Goal: Task Accomplishment & Management: Use online tool/utility

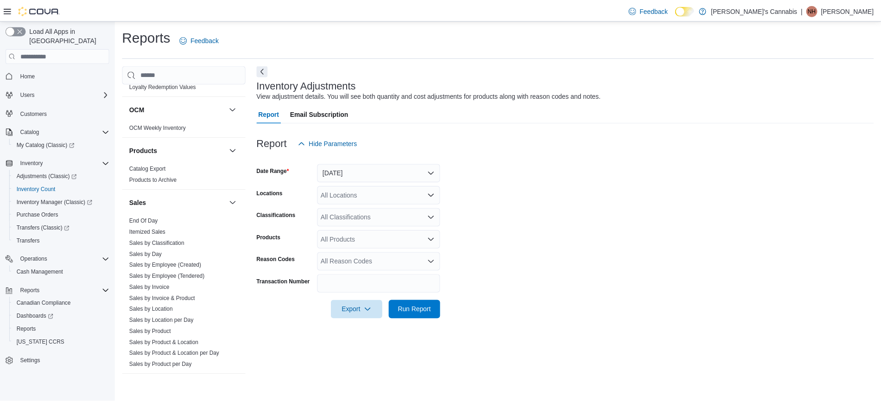
scroll to position [453, 0]
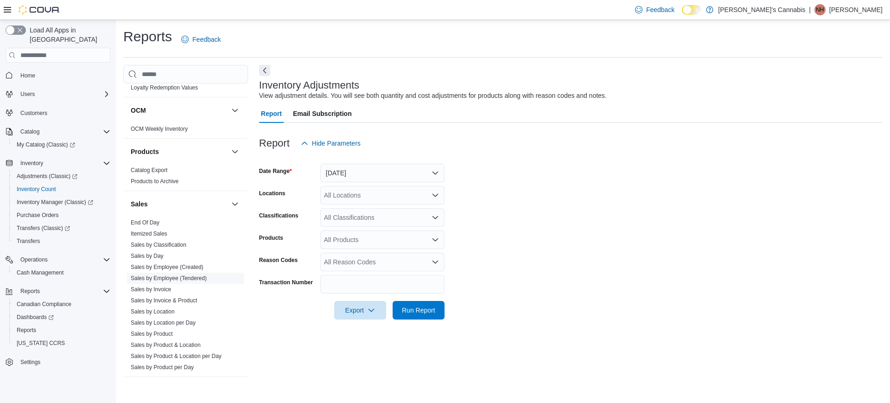
click at [183, 280] on link "Sales by Employee (Tendered)" at bounding box center [169, 278] width 76 height 6
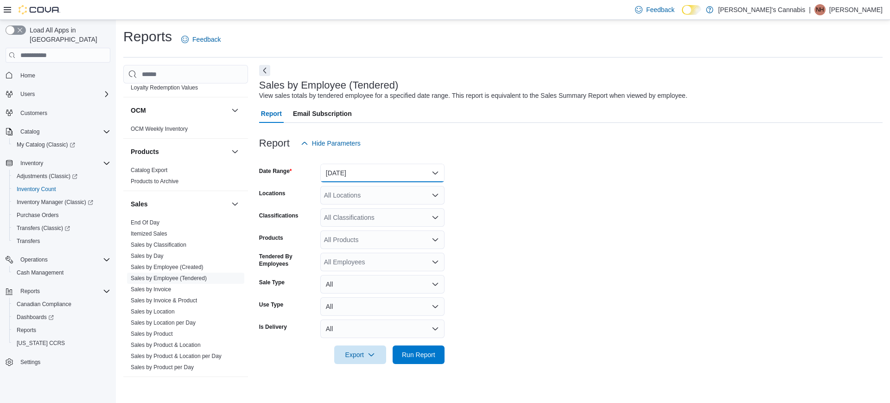
click at [355, 173] on button "[DATE]" at bounding box center [382, 173] width 124 height 19
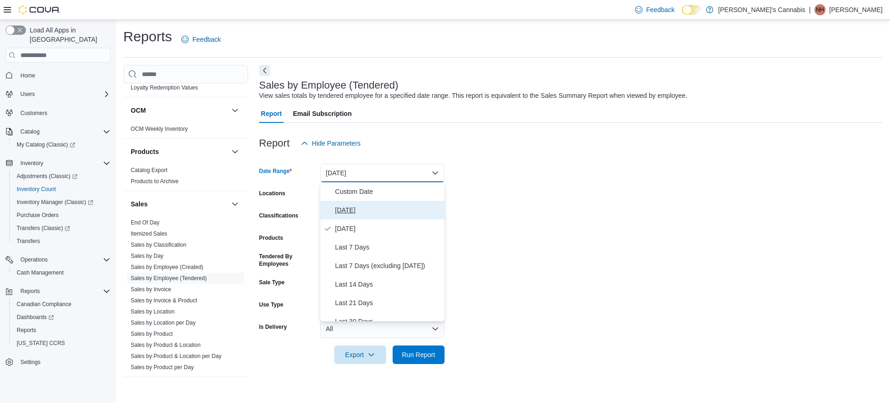
click at [368, 216] on button "[DATE]" at bounding box center [382, 210] width 124 height 19
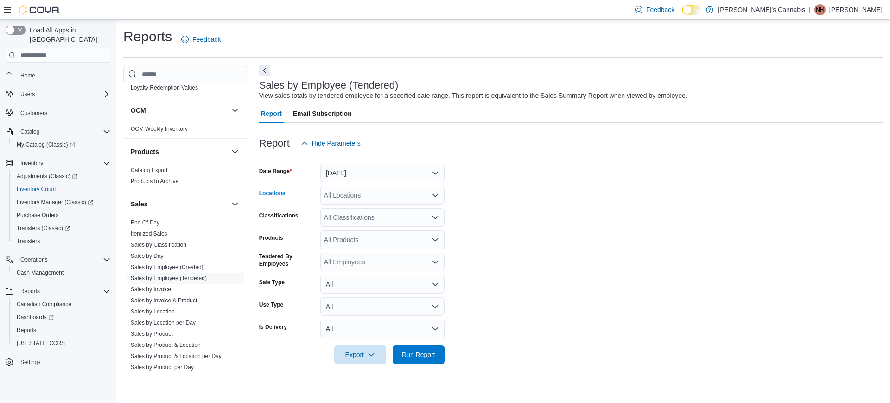
click at [369, 204] on div "All Locations" at bounding box center [382, 195] width 124 height 19
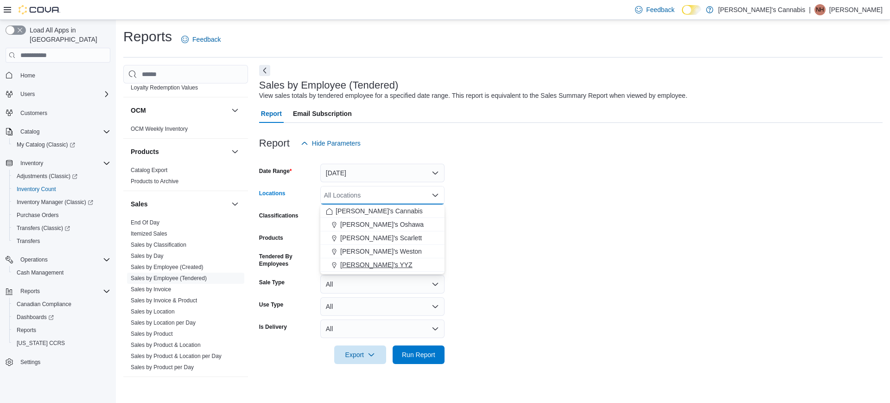
click at [381, 267] on span "[PERSON_NAME]'s YYZ" at bounding box center [376, 264] width 72 height 9
click at [424, 350] on span "Run Report" at bounding box center [418, 353] width 33 height 9
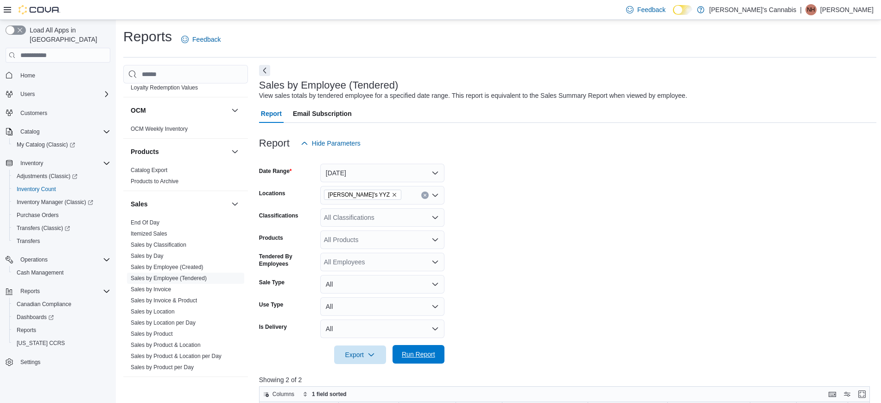
click at [422, 357] on span "Run Report" at bounding box center [418, 353] width 33 height 9
click at [545, 288] on form "Date Range [DATE] Locations MaryJane's YYZ Classifications All Classifications …" at bounding box center [566, 257] width 615 height 211
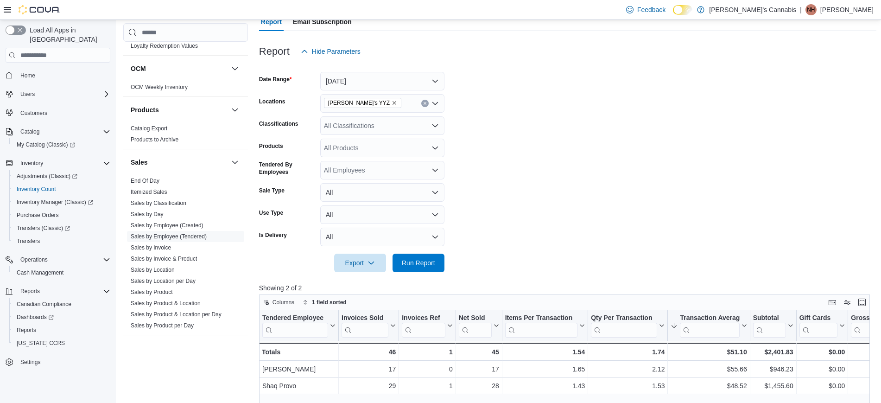
scroll to position [93, 0]
